Goal: Transaction & Acquisition: Book appointment/travel/reservation

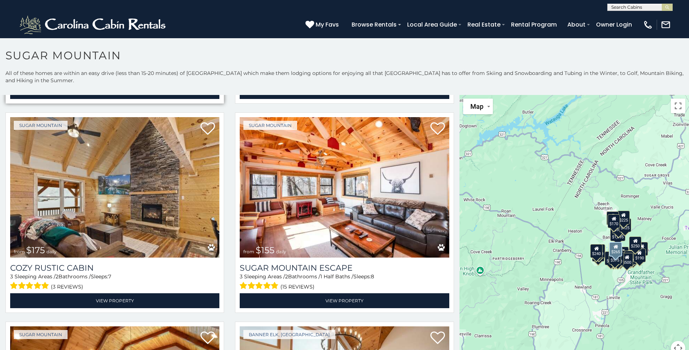
scroll to position [836, 0]
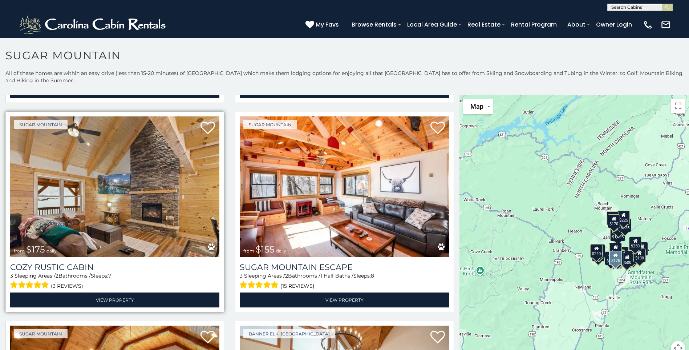
click at [110, 165] on img at bounding box center [114, 186] width 209 height 140
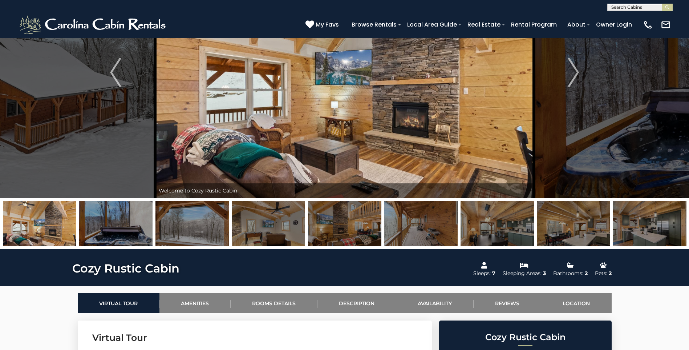
scroll to position [73, 0]
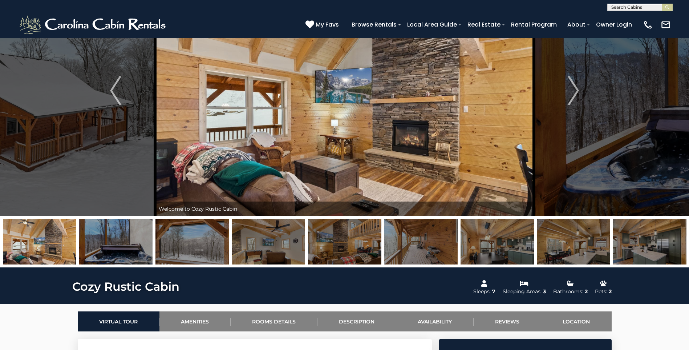
click at [375, 138] on img at bounding box center [344, 90] width 379 height 251
click at [395, 98] on img at bounding box center [344, 90] width 379 height 251
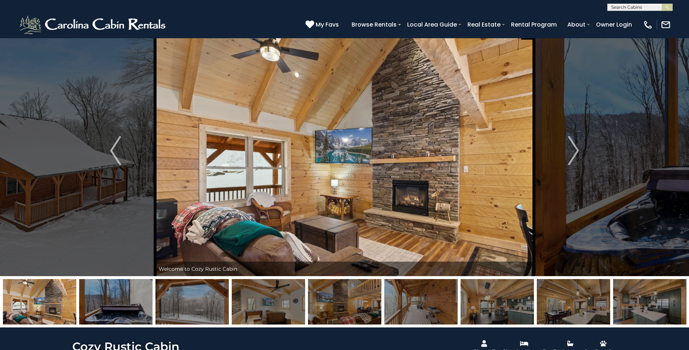
scroll to position [0, 0]
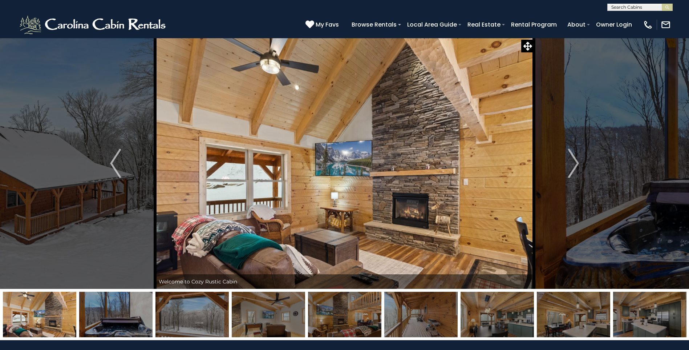
click at [301, 158] on img at bounding box center [344, 163] width 379 height 251
click at [122, 308] on img at bounding box center [115, 313] width 73 height 45
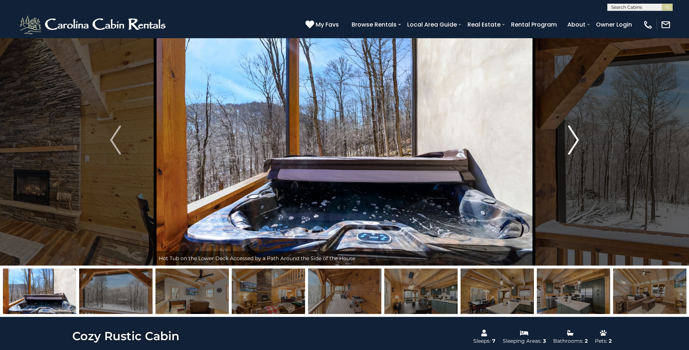
scroll to position [36, 0]
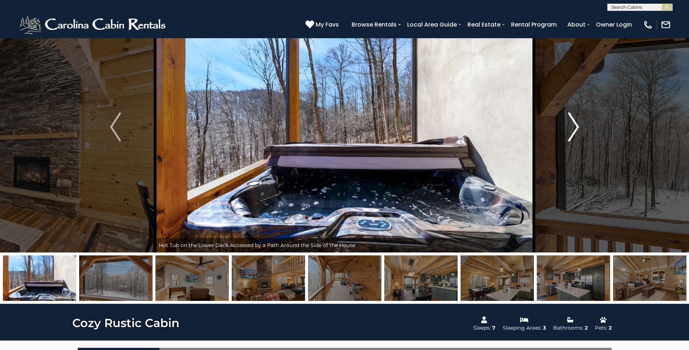
click at [573, 129] on img "Next" at bounding box center [573, 126] width 11 height 29
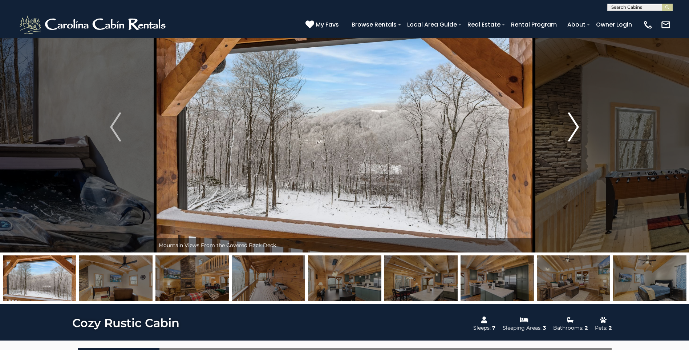
click at [573, 127] on img "Next" at bounding box center [573, 126] width 11 height 29
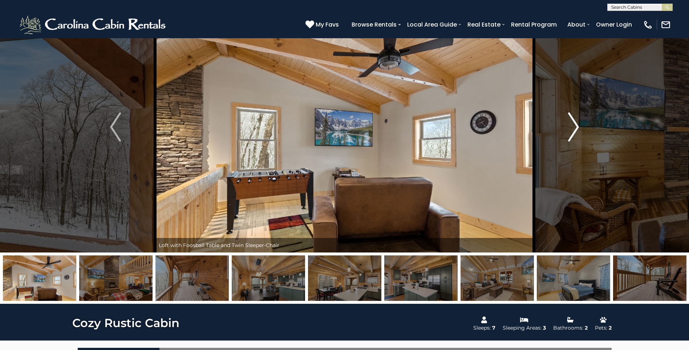
click at [573, 127] on img "Next" at bounding box center [573, 126] width 11 height 29
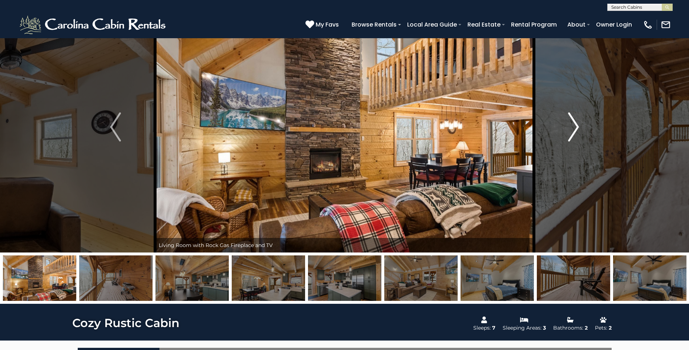
click at [573, 127] on img "Next" at bounding box center [573, 126] width 11 height 29
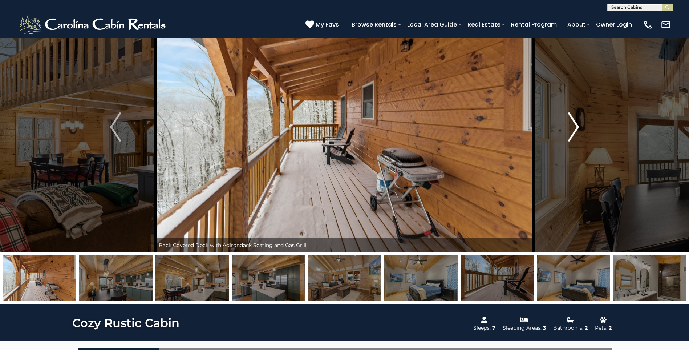
click at [573, 127] on img "Next" at bounding box center [573, 126] width 11 height 29
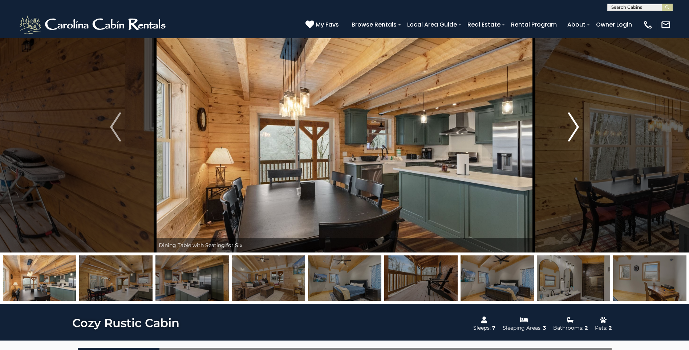
click at [573, 126] on img "Next" at bounding box center [573, 126] width 11 height 29
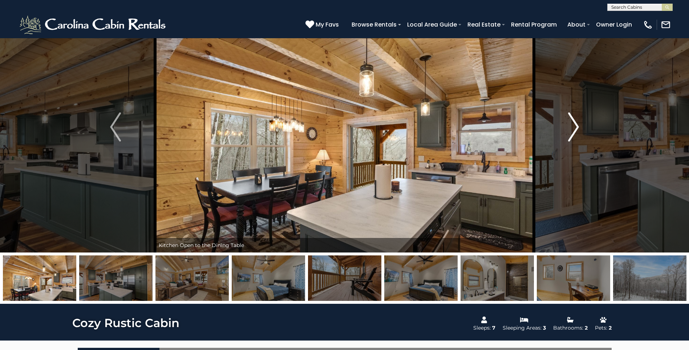
click at [572, 125] on img "Next" at bounding box center [573, 126] width 11 height 29
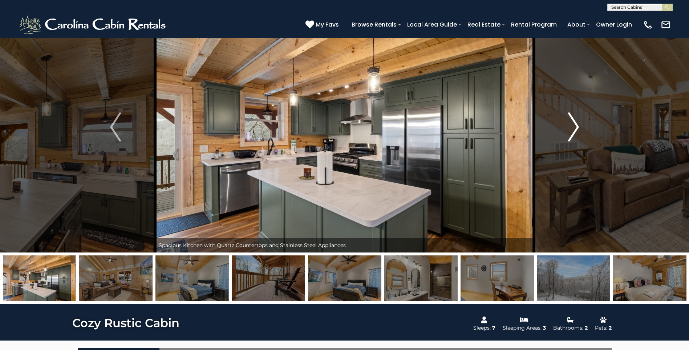
click at [571, 125] on img "Next" at bounding box center [573, 126] width 11 height 29
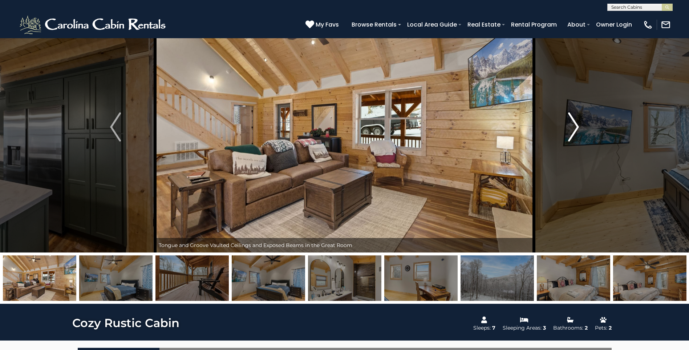
click at [571, 125] on img "Next" at bounding box center [573, 126] width 11 height 29
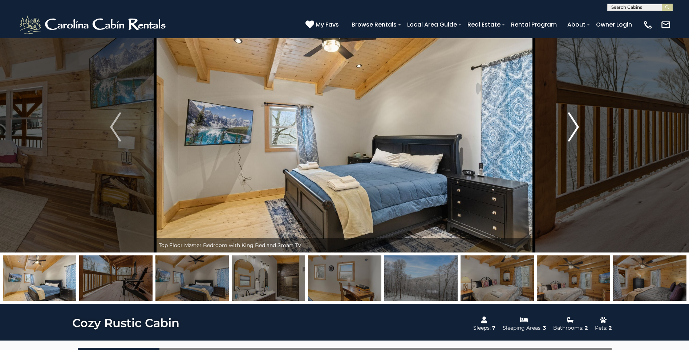
click at [569, 125] on img "Next" at bounding box center [573, 126] width 11 height 29
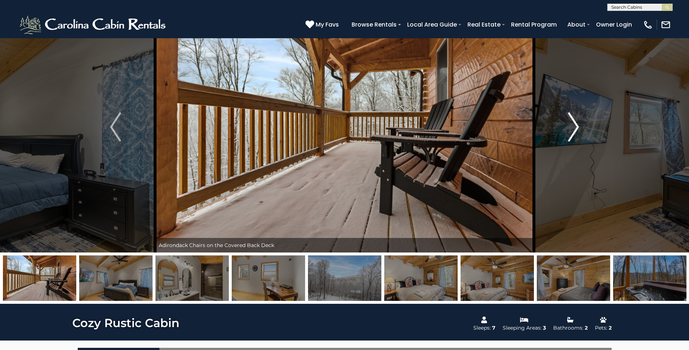
click at [569, 125] on img "Next" at bounding box center [573, 126] width 11 height 29
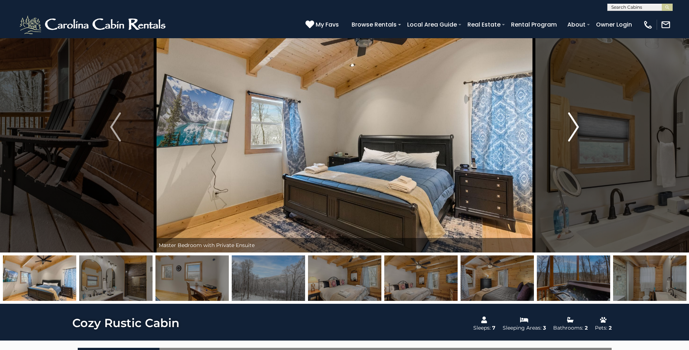
click at [561, 126] on button "Next" at bounding box center [573, 126] width 79 height 251
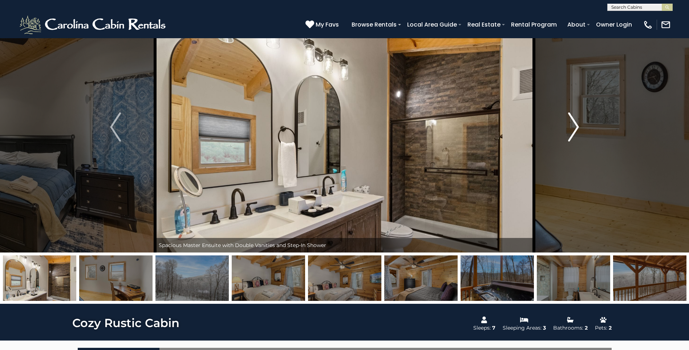
click at [566, 129] on button "Next" at bounding box center [573, 126] width 79 height 251
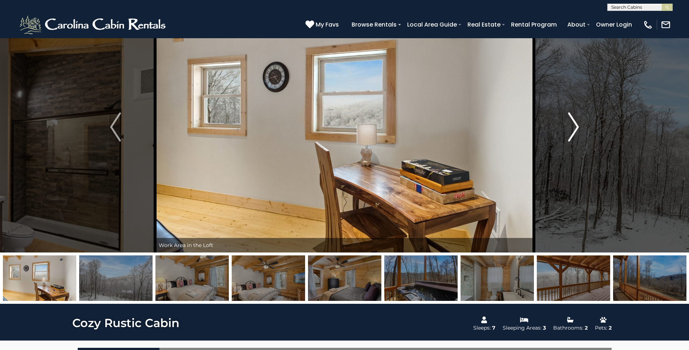
click at [566, 129] on button "Next" at bounding box center [573, 126] width 79 height 251
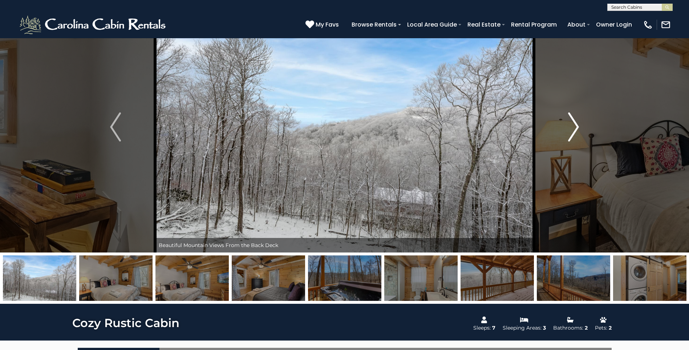
click at [566, 130] on button "Next" at bounding box center [573, 126] width 79 height 251
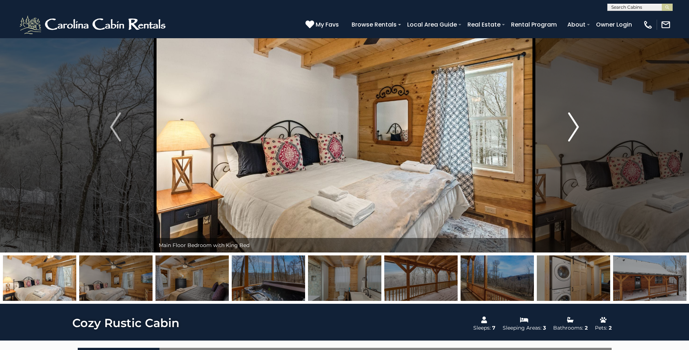
click at [566, 130] on button "Next" at bounding box center [573, 126] width 79 height 251
